Goal: Task Accomplishment & Management: Use online tool/utility

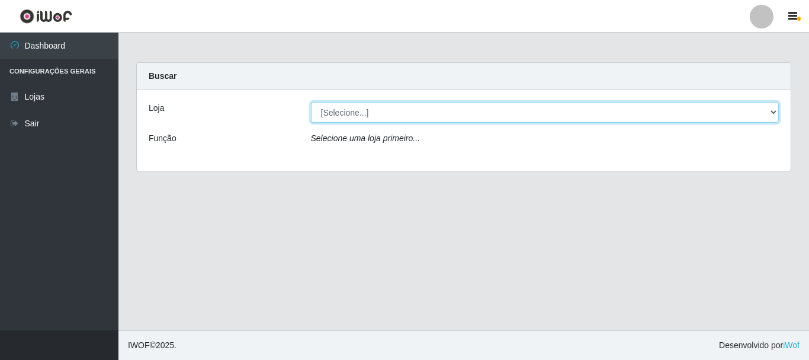
click at [344, 108] on select "[Selecione...] [GEOGRAPHIC_DATA] [GEOGRAPHIC_DATA]" at bounding box center [545, 112] width 469 height 21
select select "64"
click at [311, 102] on select "[Selecione...] [GEOGRAPHIC_DATA] [GEOGRAPHIC_DATA]" at bounding box center [545, 112] width 469 height 21
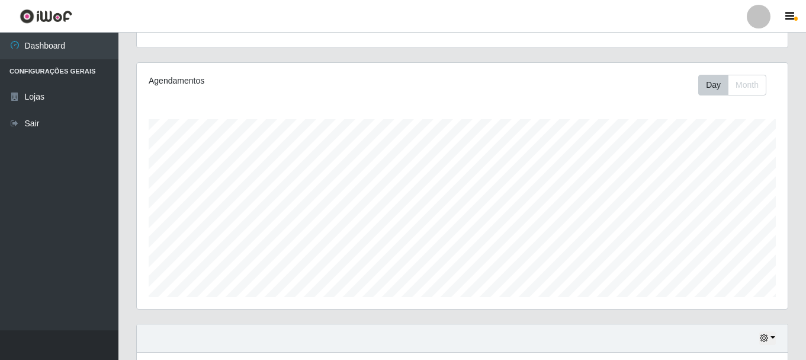
scroll to position [296, 0]
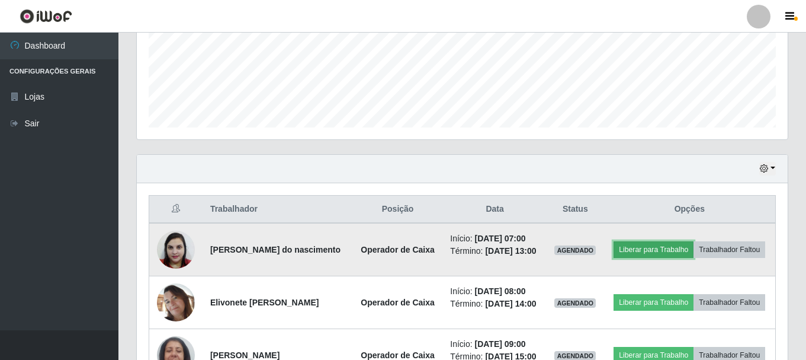
click at [683, 241] on button "Liberar para Trabalho" at bounding box center [654, 249] width 80 height 17
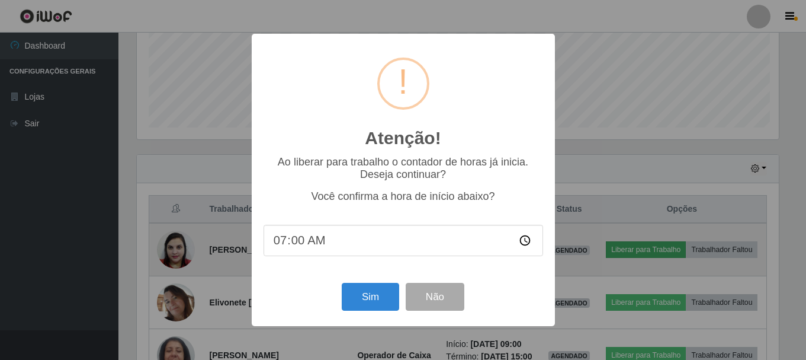
scroll to position [246, 645]
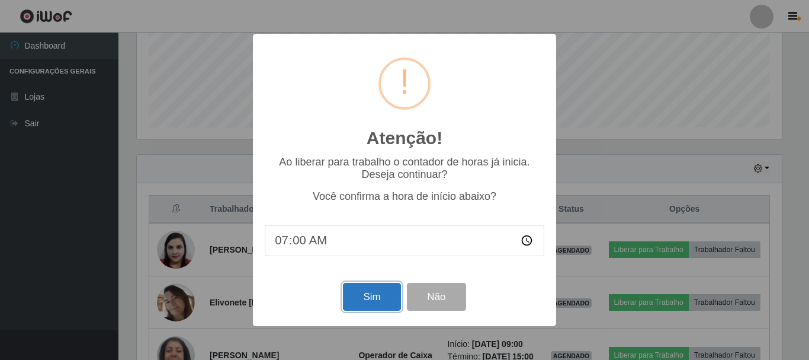
click at [365, 300] on button "Sim" at bounding box center [371, 297] width 57 height 28
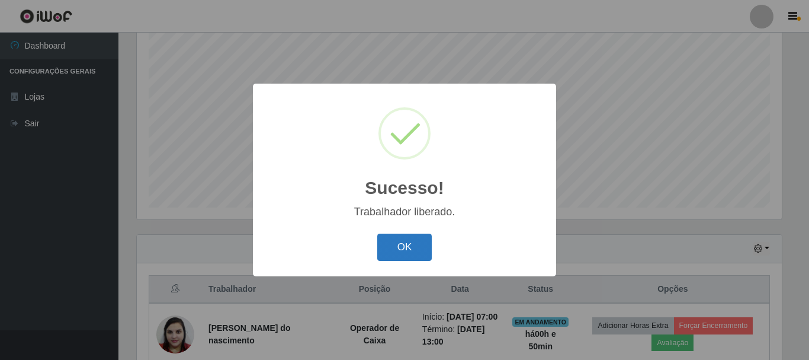
click at [404, 245] on button "OK" at bounding box center [404, 247] width 55 height 28
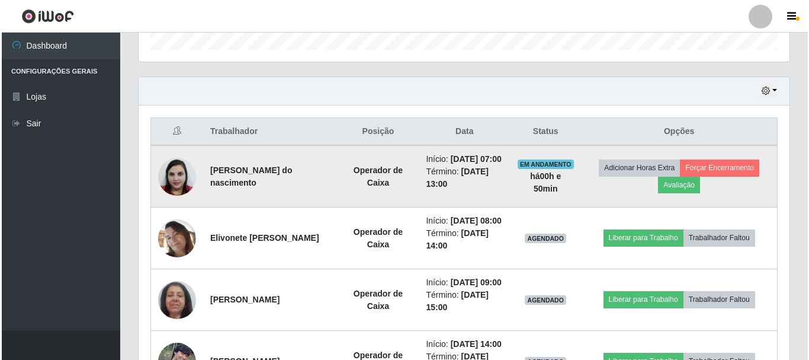
scroll to position [453, 0]
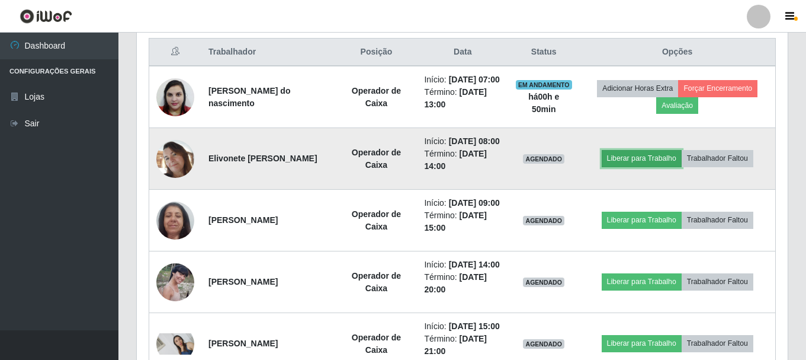
click at [650, 166] on button "Liberar para Trabalho" at bounding box center [642, 158] width 80 height 17
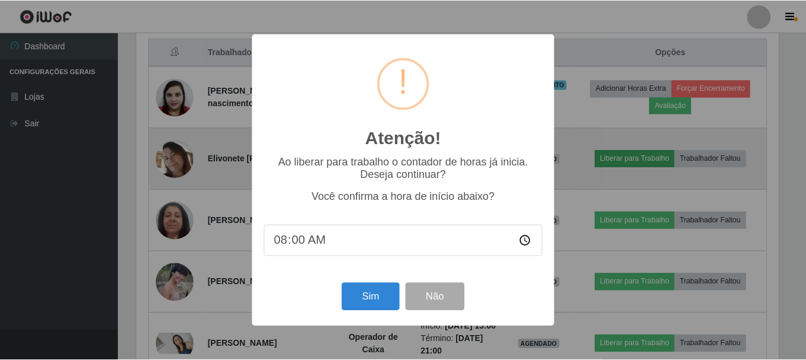
scroll to position [246, 645]
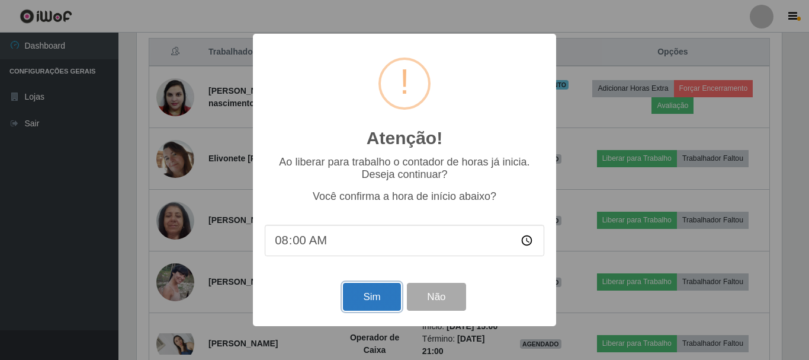
click at [369, 295] on button "Sim" at bounding box center [371, 297] width 57 height 28
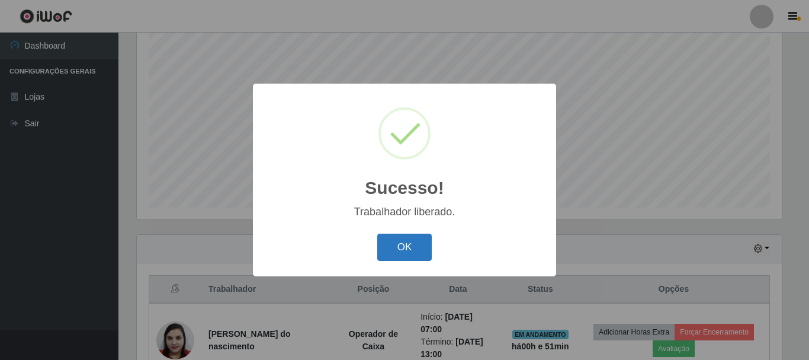
click at [390, 242] on button "OK" at bounding box center [404, 247] width 55 height 28
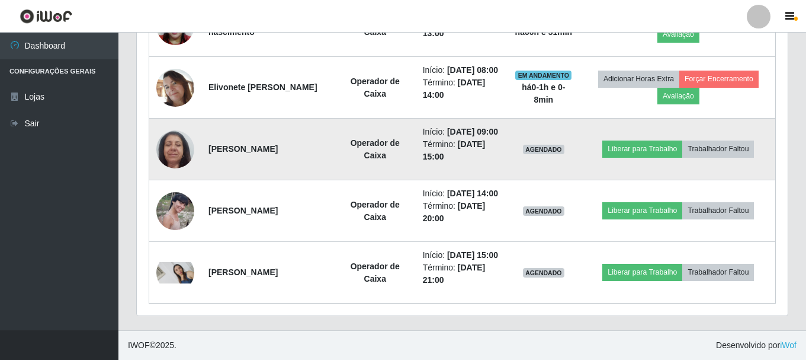
scroll to position [468, 0]
